Goal: Communication & Community: Answer question/provide support

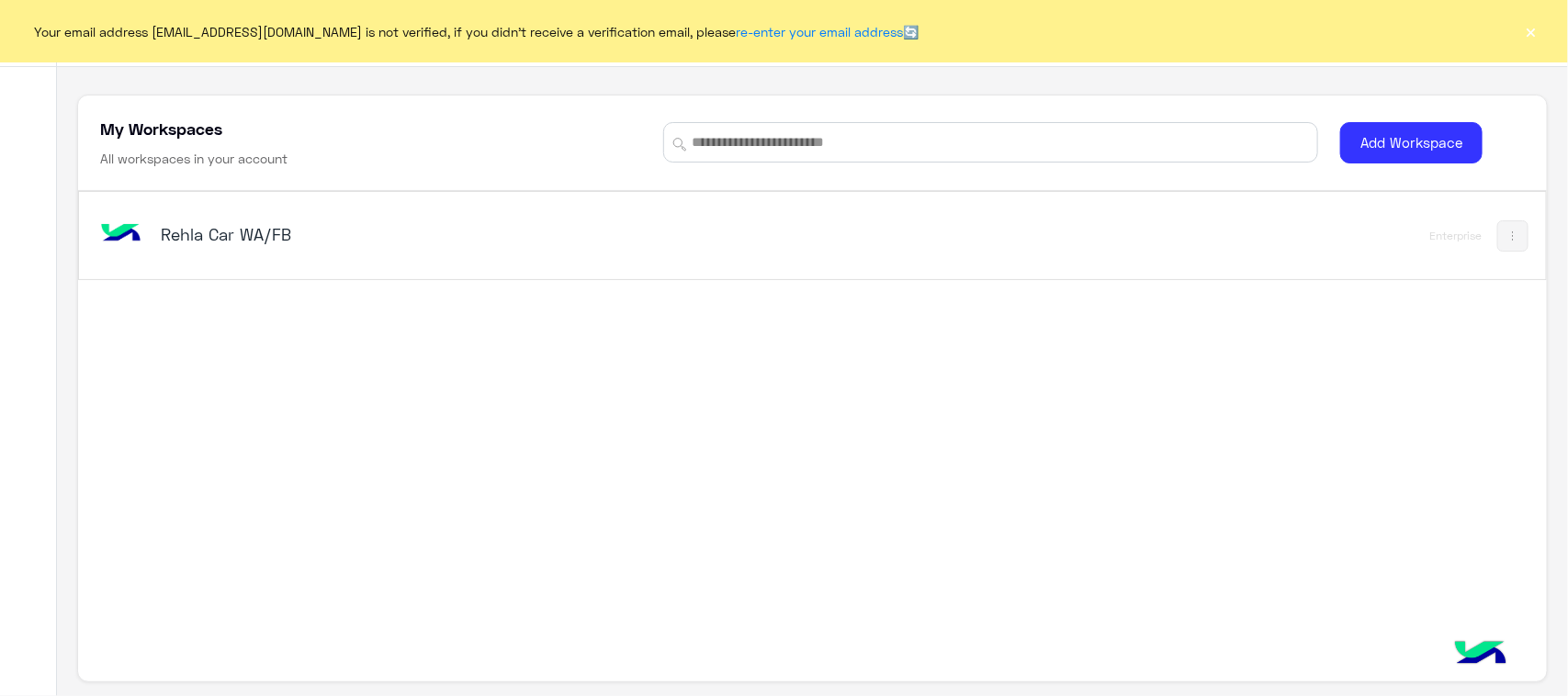
click at [311, 213] on div "Rehla Car WA/FB" at bounding box center [525, 236] width 859 height 54
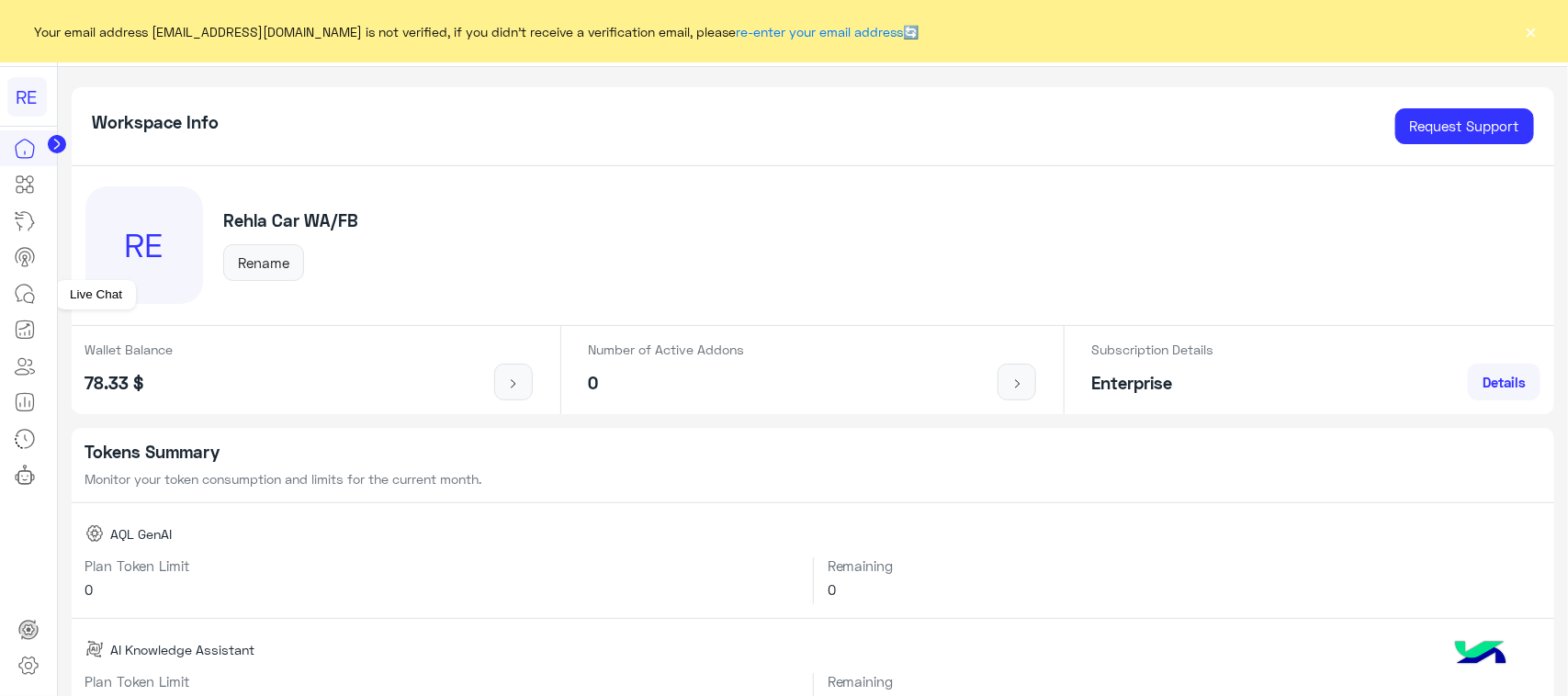
click at [26, 303] on icon at bounding box center [29, 298] width 10 height 10
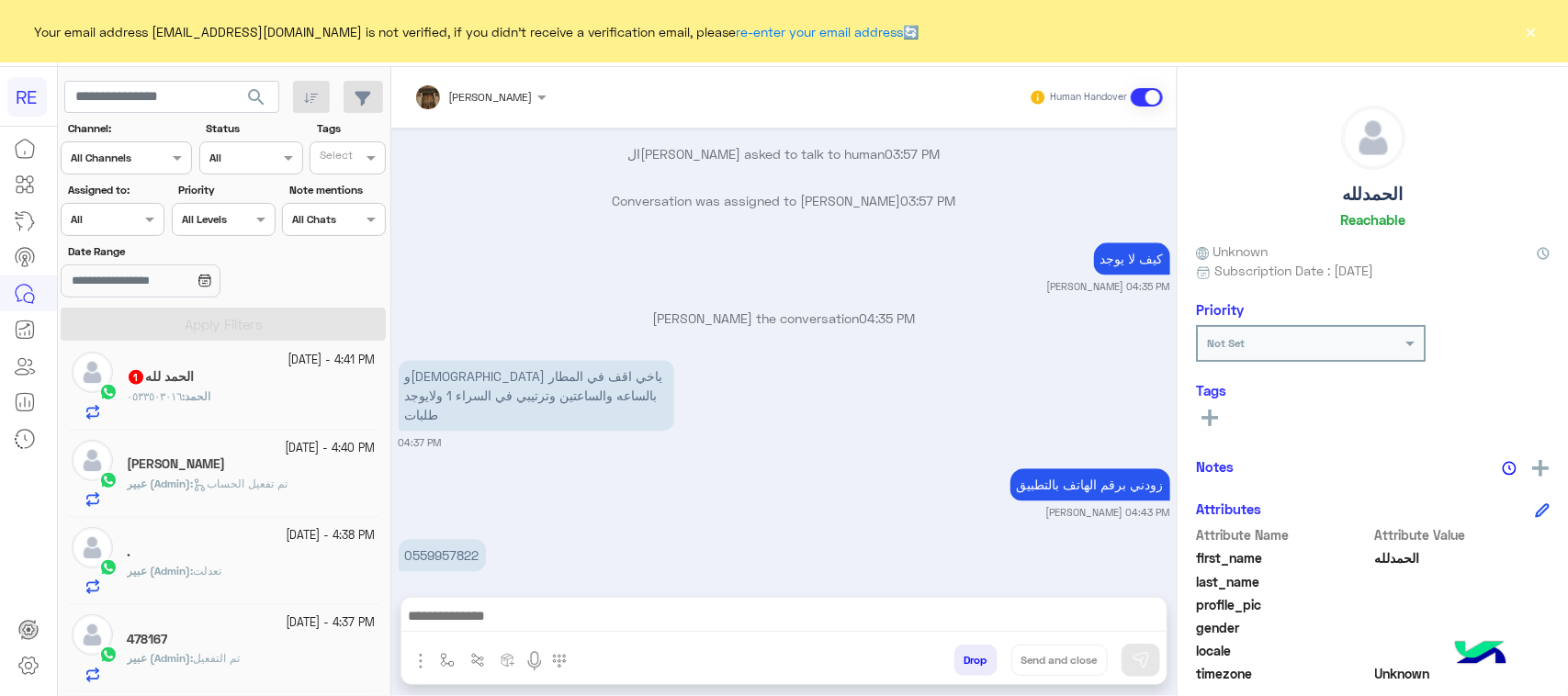
scroll to position [918, 0]
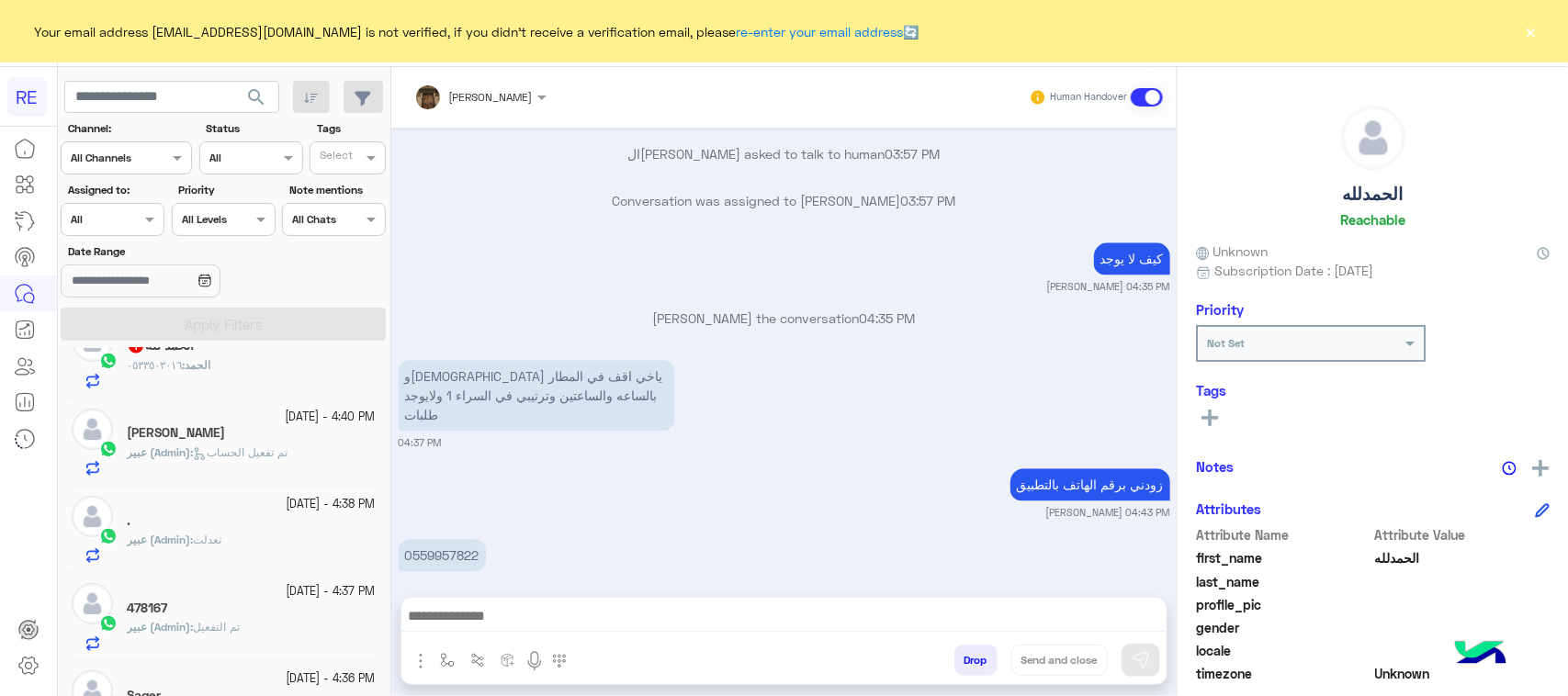
click at [269, 554] on div "عبير (Admin) : تعدلت" at bounding box center [251, 547] width 249 height 32
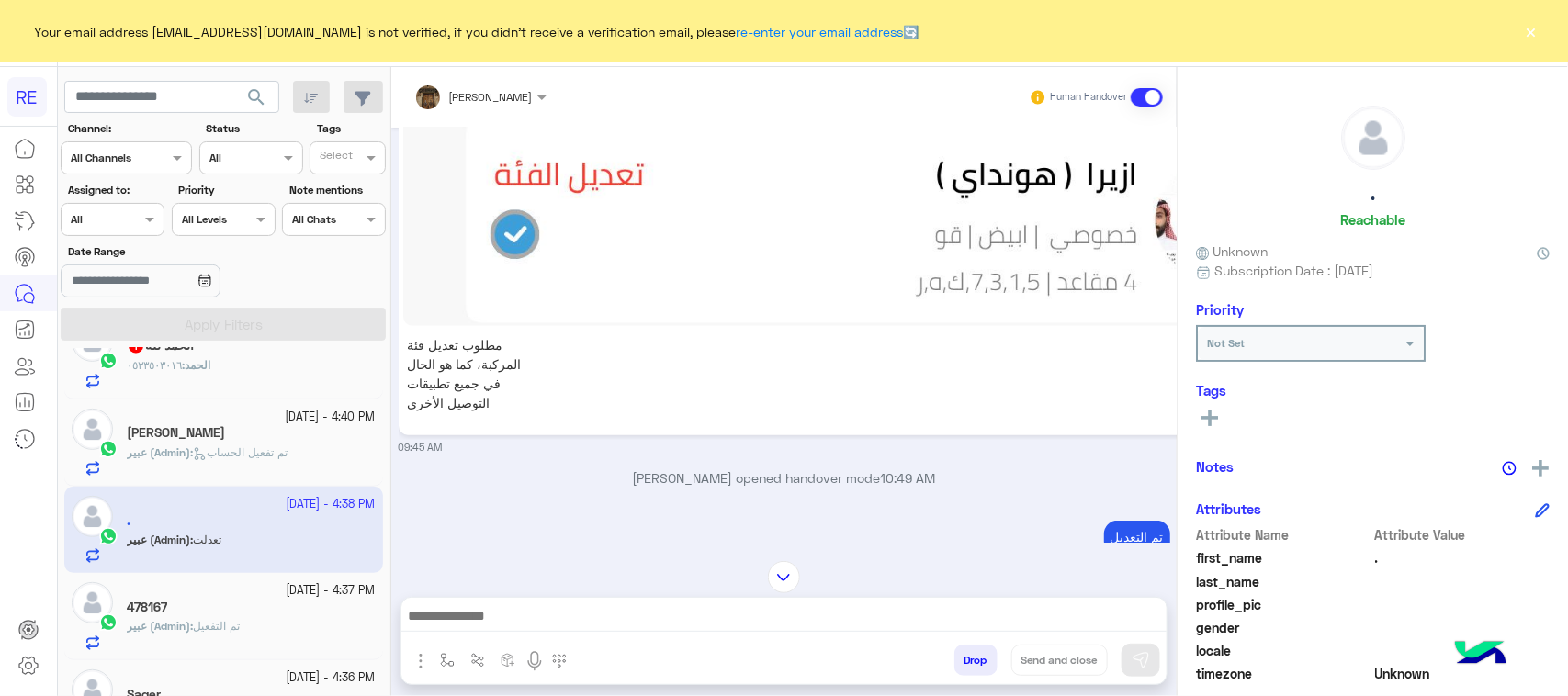
scroll to position [1031, 0]
